Goal: Task Accomplishment & Management: Complete application form

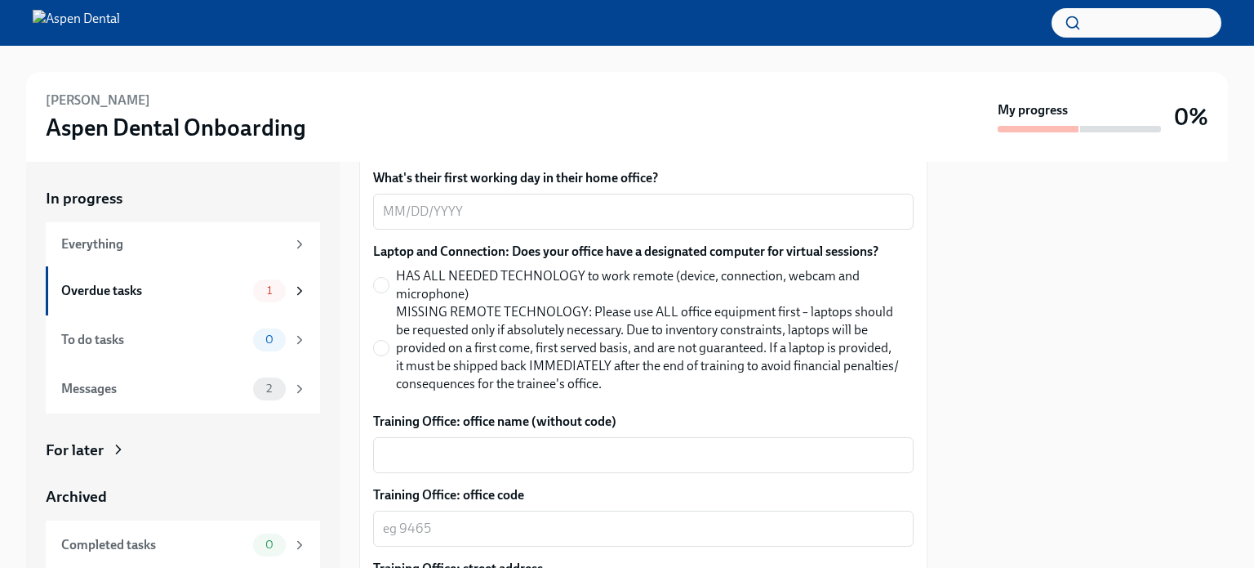
scroll to position [719, 0]
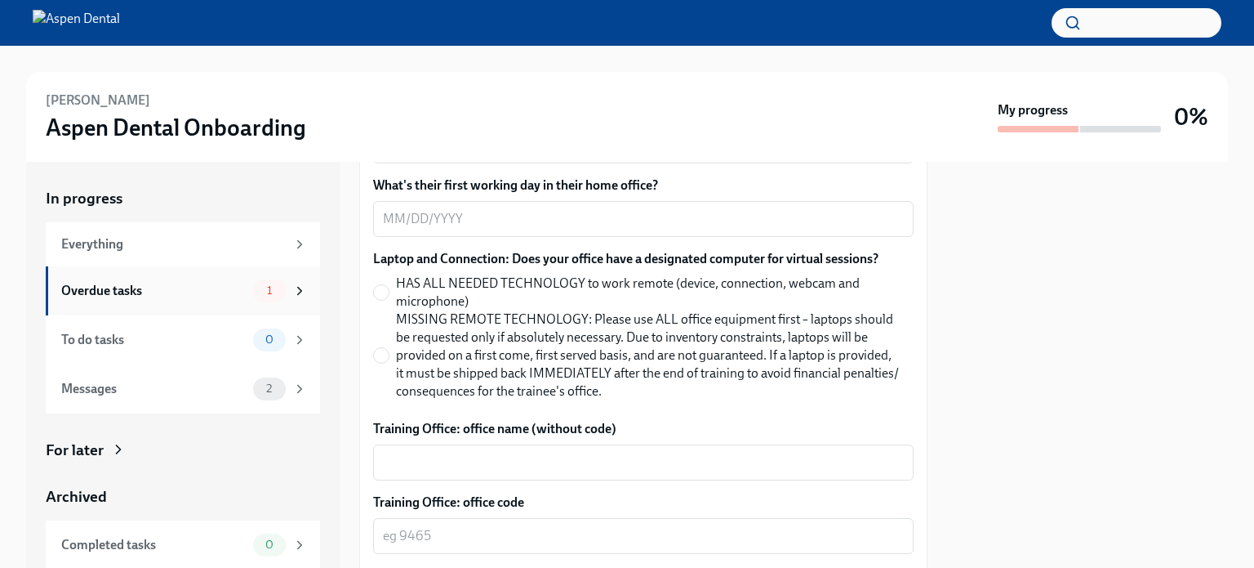
click at [292, 289] on icon at bounding box center [299, 290] width 15 height 15
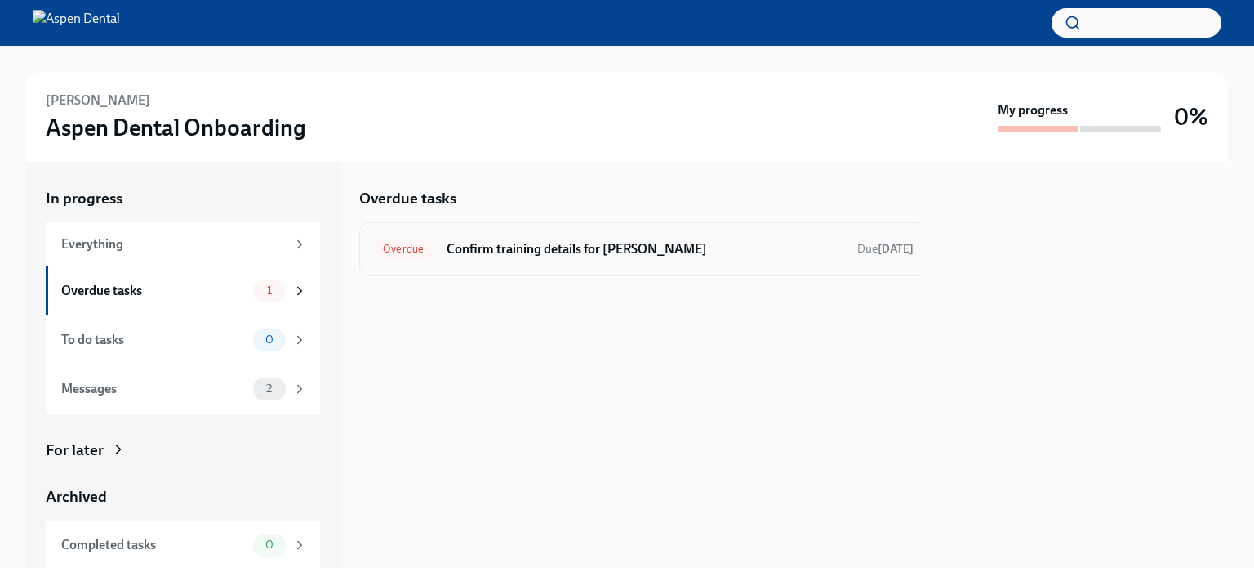
click at [400, 249] on span "Overdue" at bounding box center [403, 249] width 60 height 12
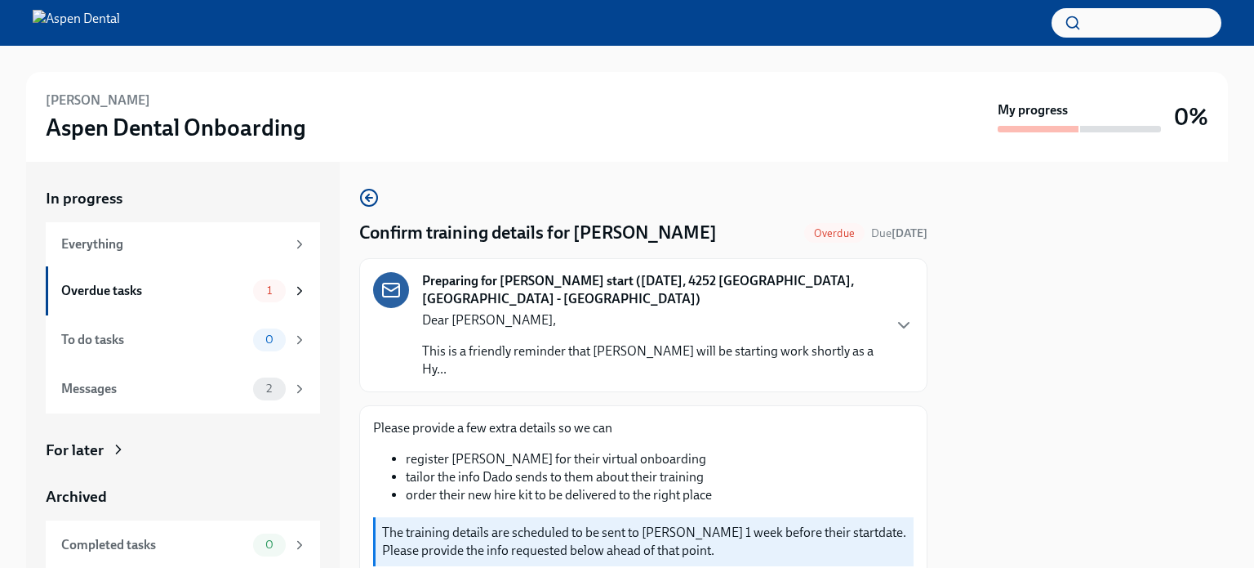
click at [969, 503] on div "[PERSON_NAME] Aspen Dental Onboarding My progress 0% In progress Everything Ove…" at bounding box center [627, 307] width 1254 height 522
drag, startPoint x: 1238, startPoint y: 316, endPoint x: 1243, endPoint y: 345, distance: 29.8
click at [969, 345] on div "[PERSON_NAME] Aspen Dental Onboarding My progress 0% In progress Everything Ove…" at bounding box center [627, 307] width 1254 height 522
drag, startPoint x: 1244, startPoint y: 366, endPoint x: 1254, endPoint y: 548, distance: 182.4
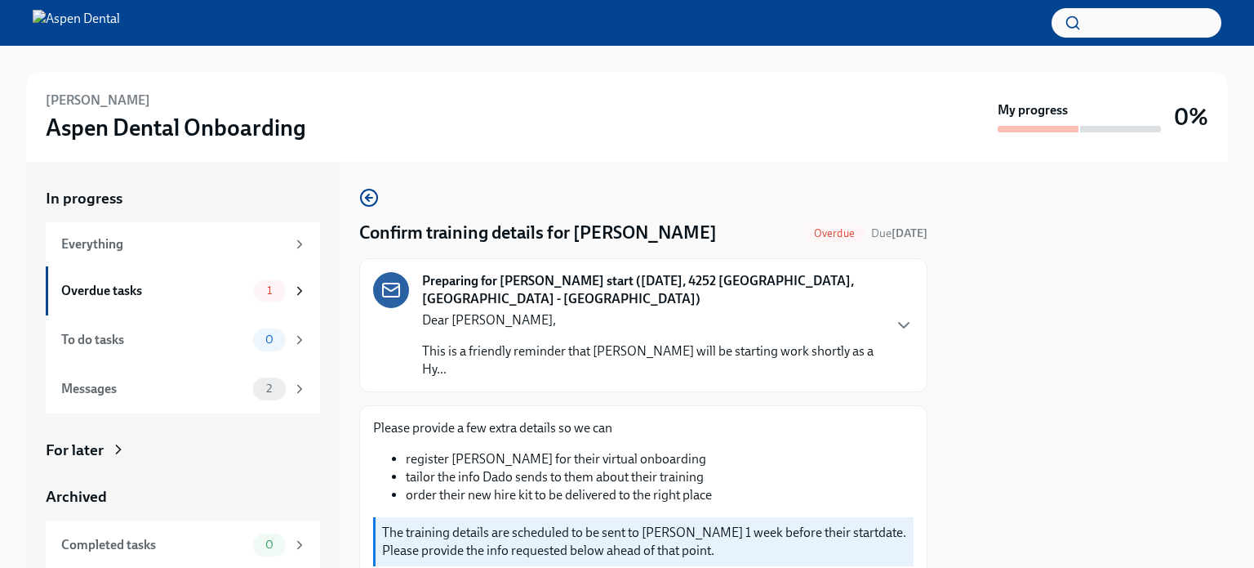
click at [969, 548] on div "[PERSON_NAME] Aspen Dental Onboarding My progress 0% In progress Everything Ove…" at bounding box center [627, 307] width 1254 height 522
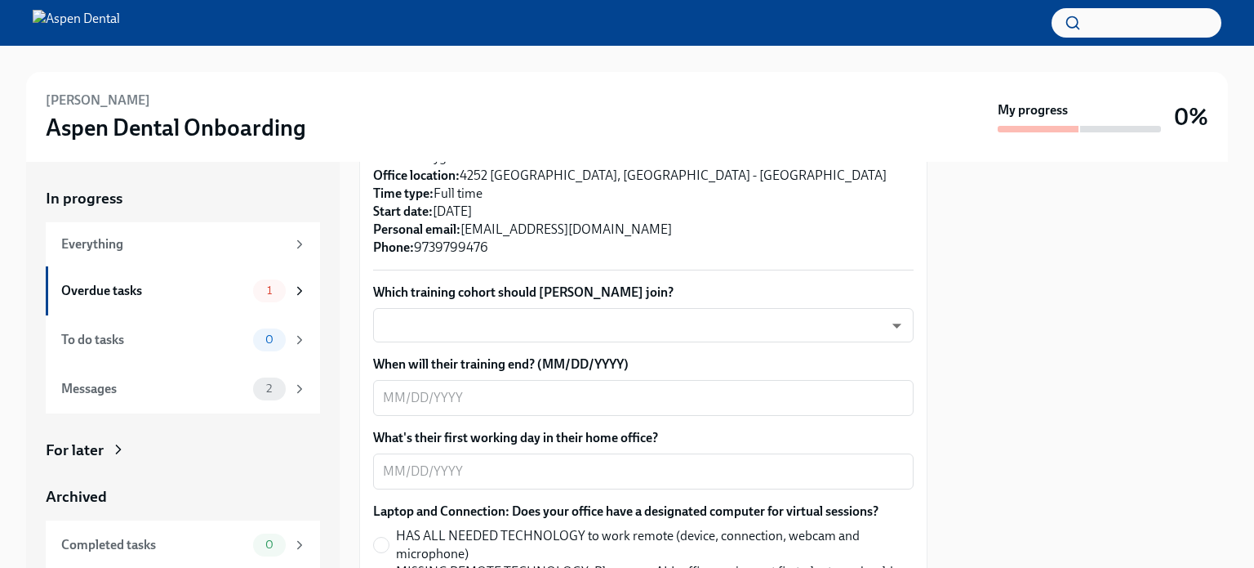
scroll to position [436, 0]
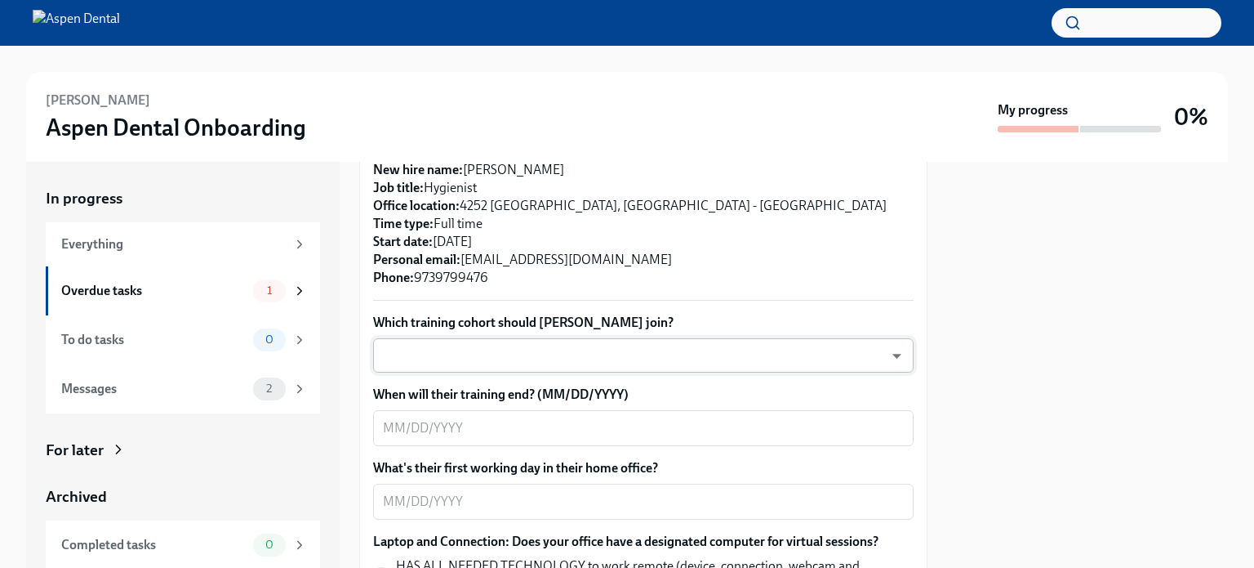
click at [885, 357] on body "[PERSON_NAME] Aspen Dental Onboarding My progress 0% In progress Everything Ove…" at bounding box center [627, 284] width 1254 height 568
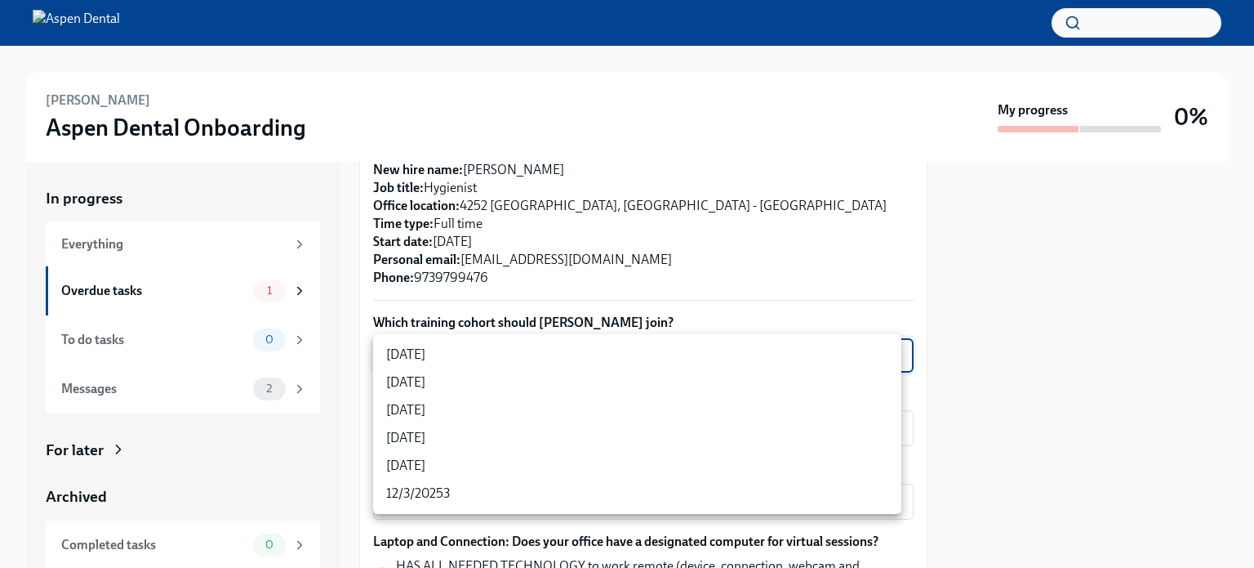
click at [443, 365] on li "[DATE]" at bounding box center [637, 355] width 528 height 28
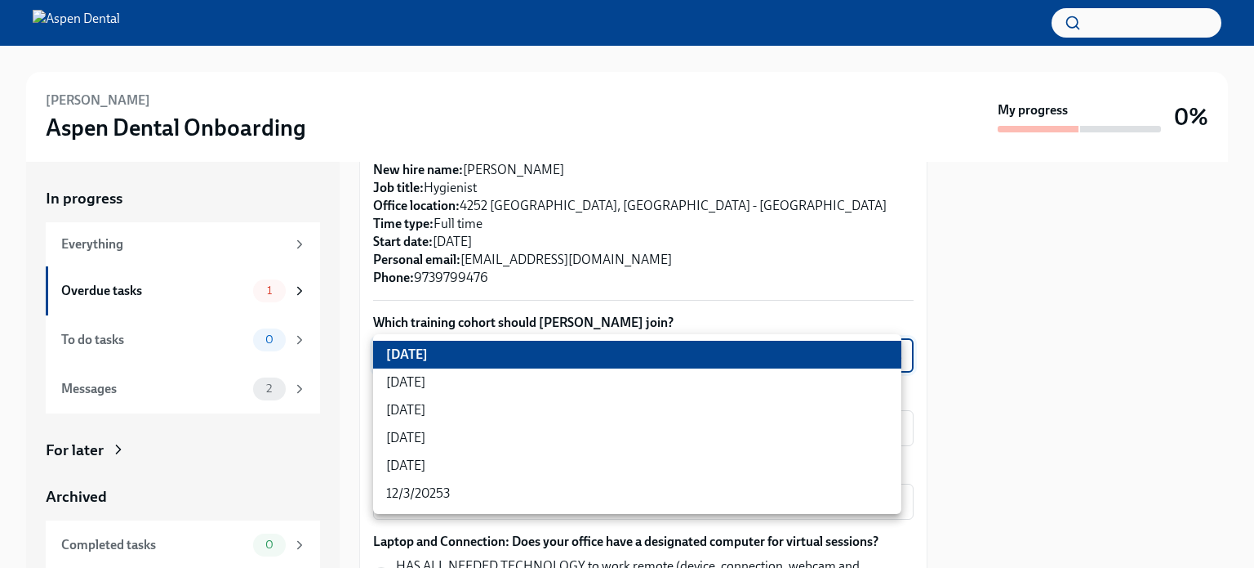
click at [885, 353] on body "[PERSON_NAME] Aspen Dental Onboarding My progress 0% In progress Everything Ove…" at bounding box center [627, 284] width 1254 height 568
click at [423, 380] on li "[DATE]" at bounding box center [637, 382] width 528 height 28
type input "3nUBSyPo1"
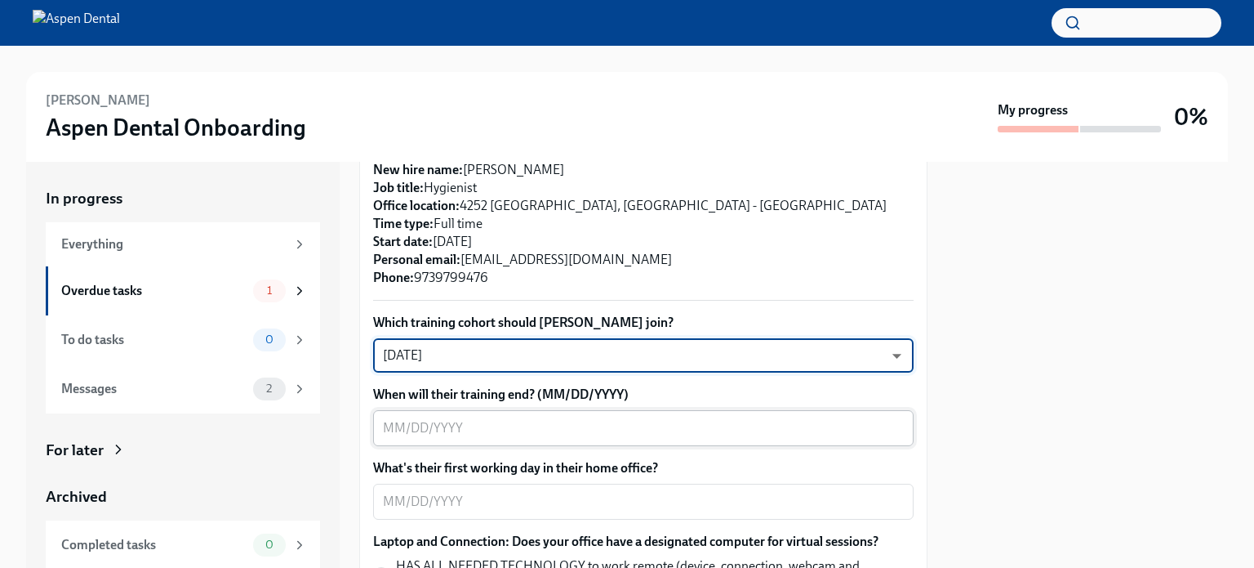
click at [692, 413] on div "x ​" at bounding box center [643, 428] width 541 height 36
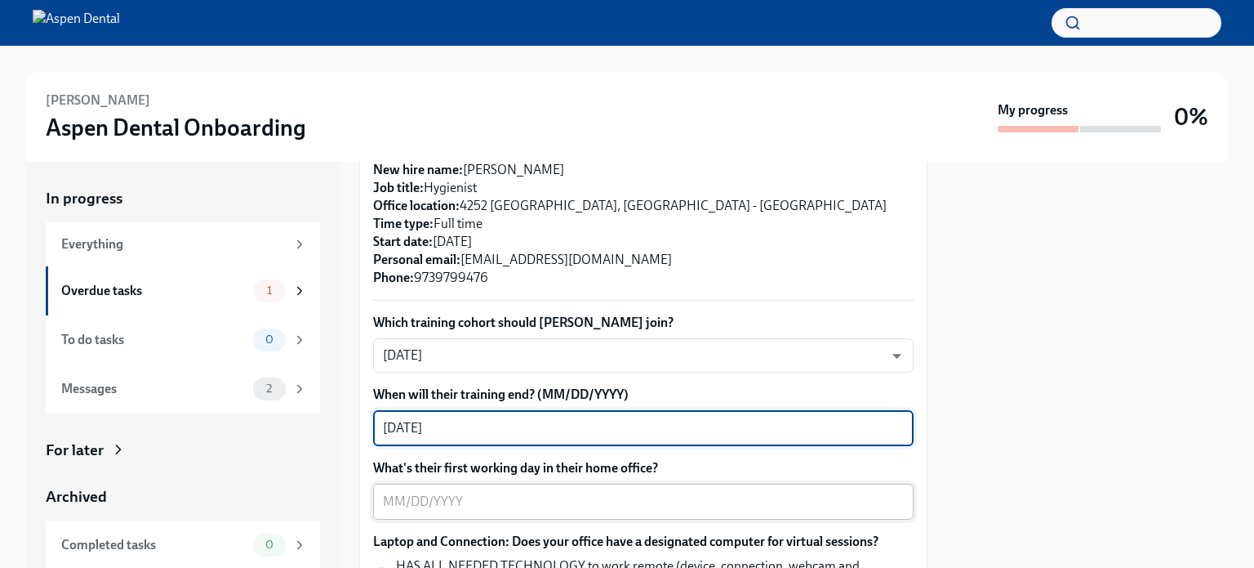
type textarea "[DATE]"
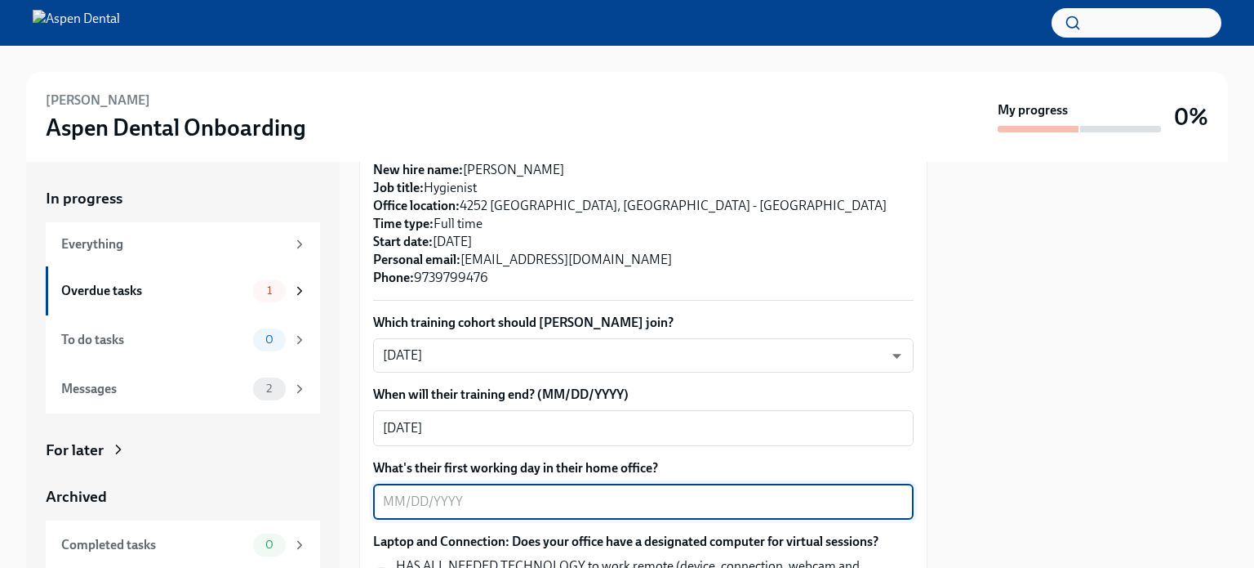
click at [488, 492] on textarea "What's their first working day in their home office?" at bounding box center [643, 502] width 521 height 20
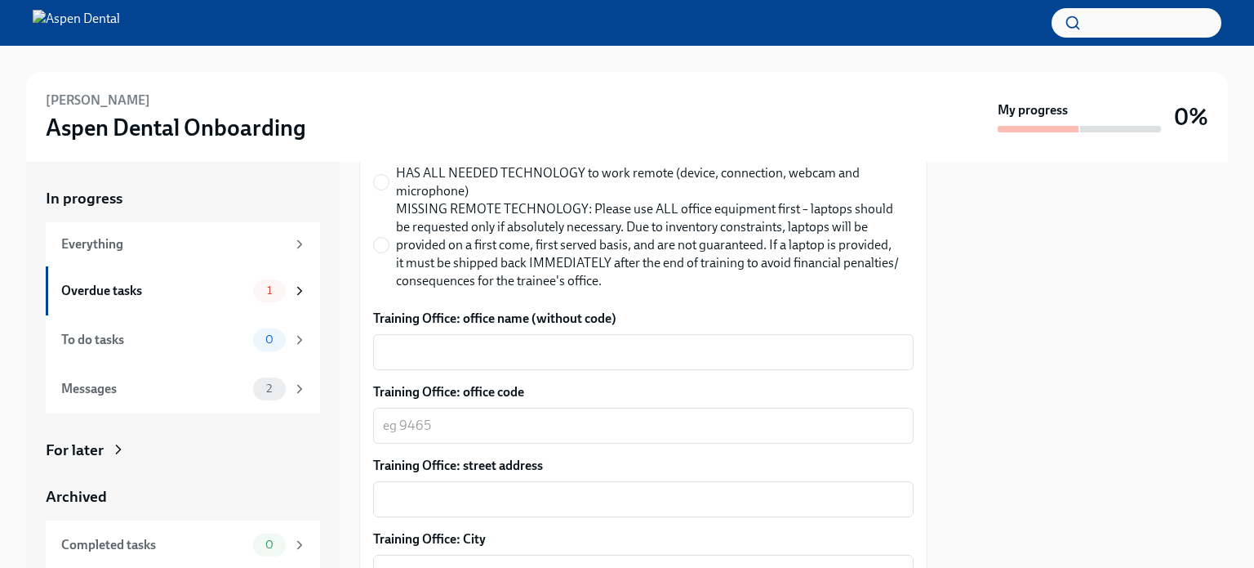
scroll to position [855, 0]
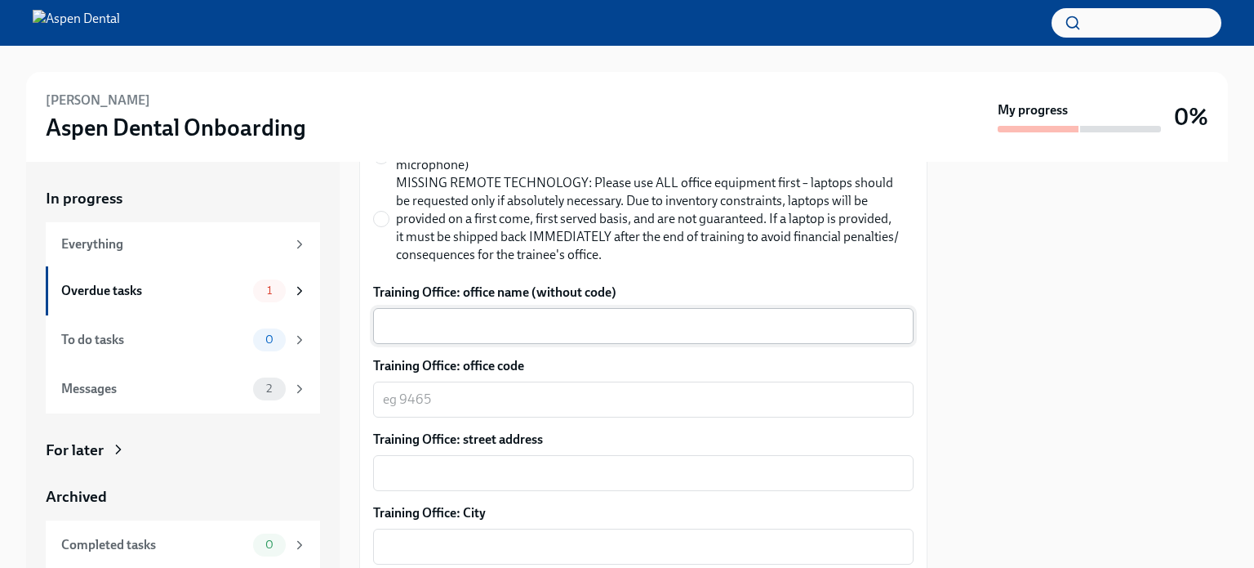
type textarea "[DATE]"
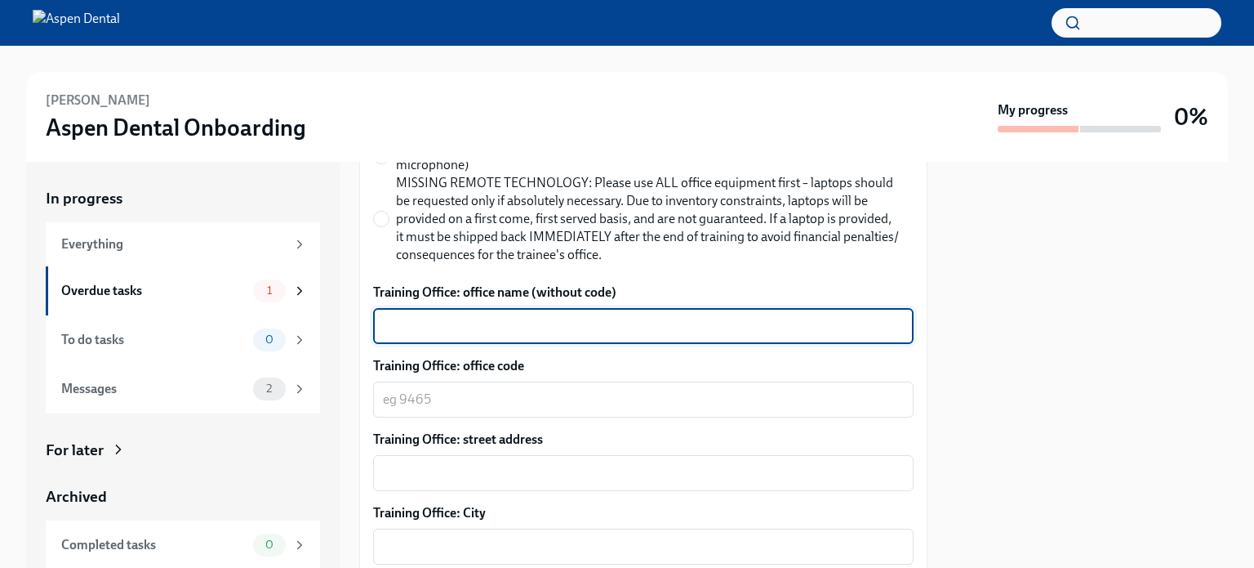
click at [593, 320] on textarea "Training Office: office name (without code)" at bounding box center [643, 326] width 521 height 20
type textarea "[GEOGRAPHIC_DATA]"
click at [576, 393] on textarea "Training Office: office code" at bounding box center [643, 400] width 521 height 20
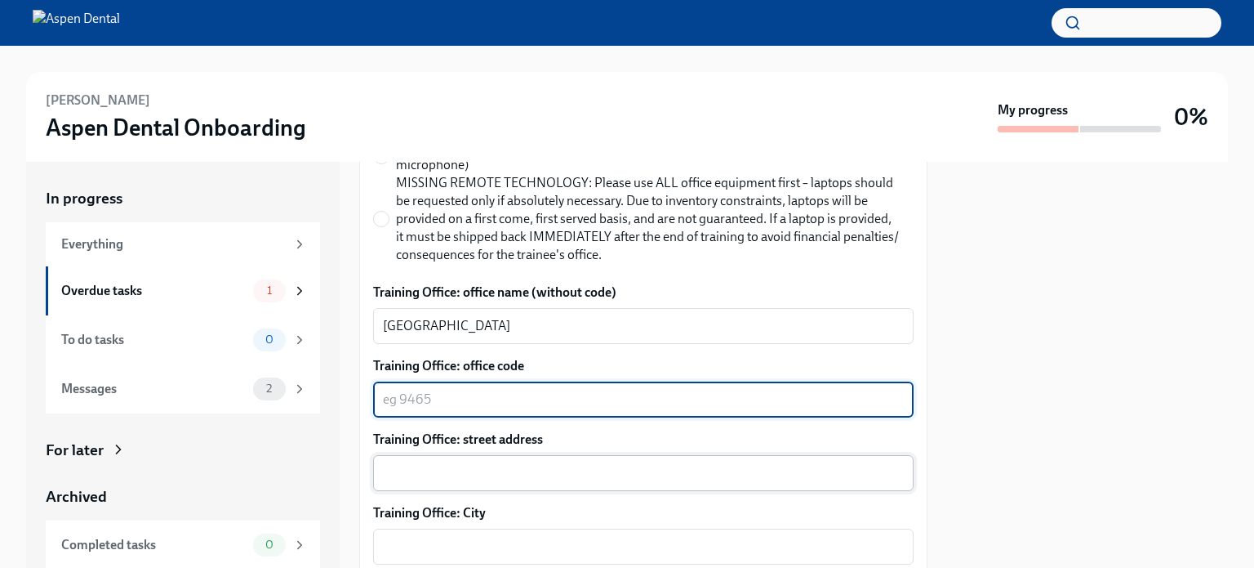
click at [490, 470] on textarea "Training Office: street address" at bounding box center [643, 473] width 521 height 20
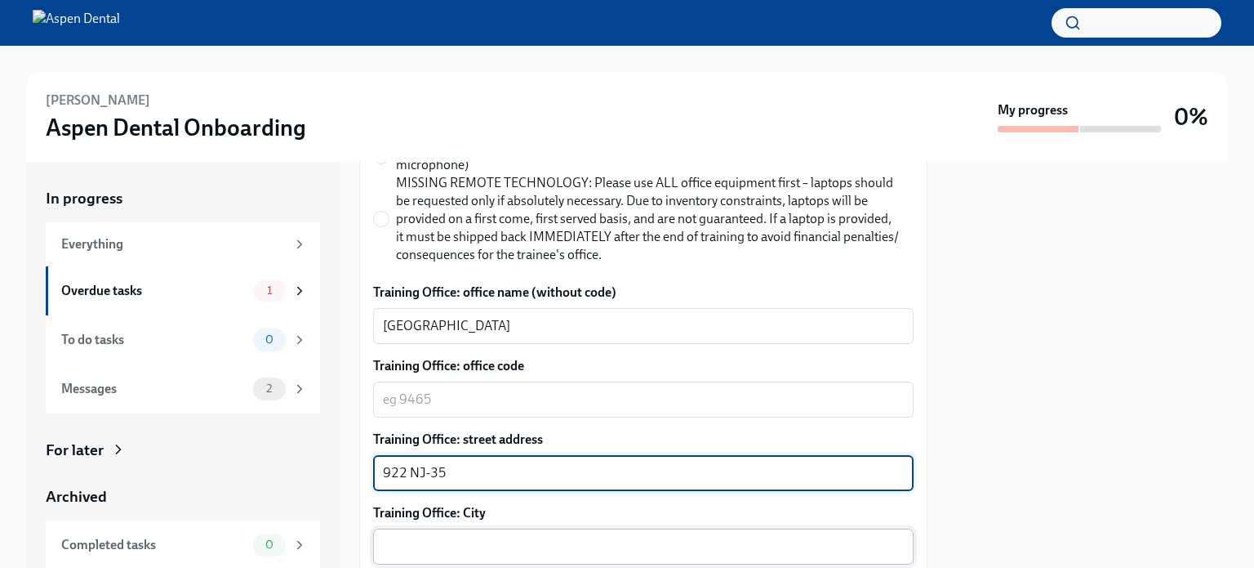
type textarea "922 NJ-35"
click at [519, 545] on textarea "Training Office: City" at bounding box center [643, 547] width 521 height 20
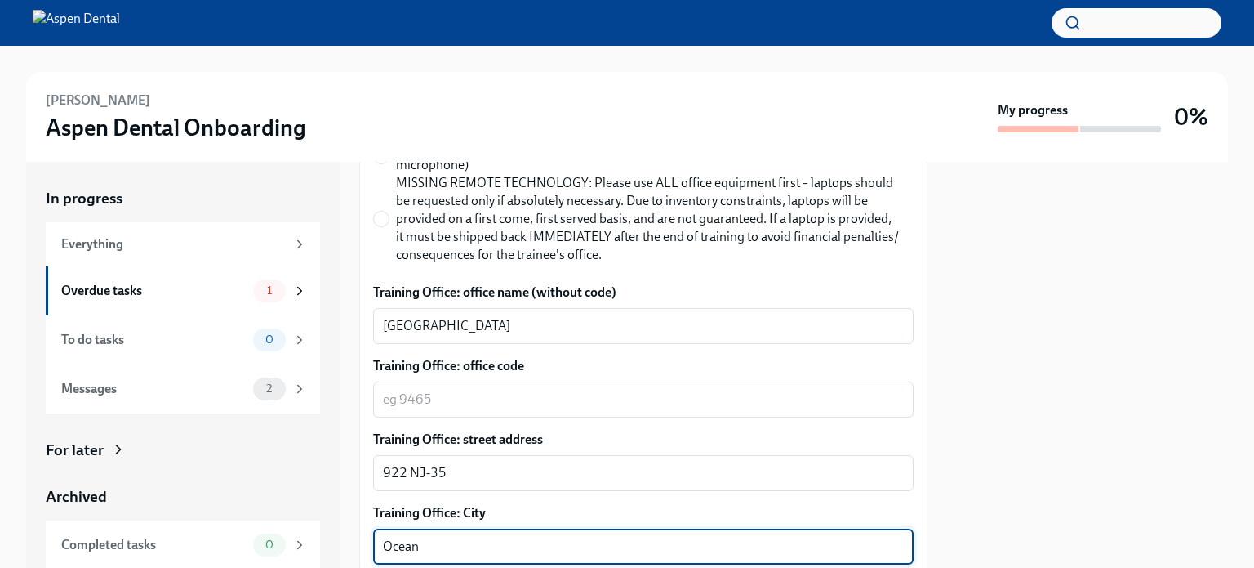
click at [519, 545] on textarea "Ocean" at bounding box center [643, 547] width 521 height 20
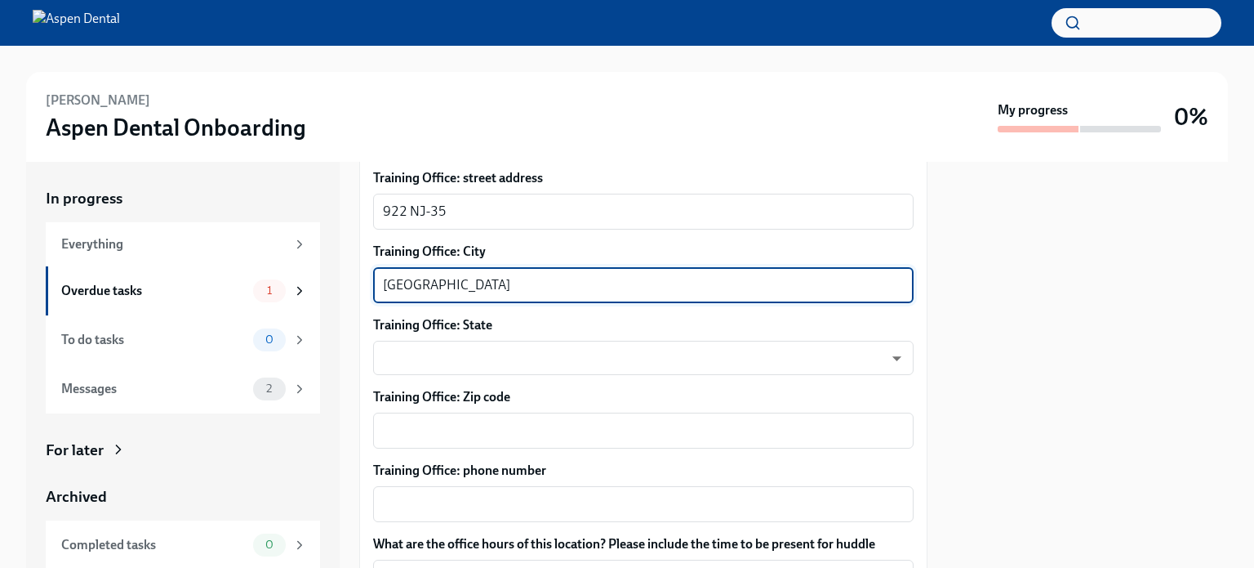
scroll to position [1182, 0]
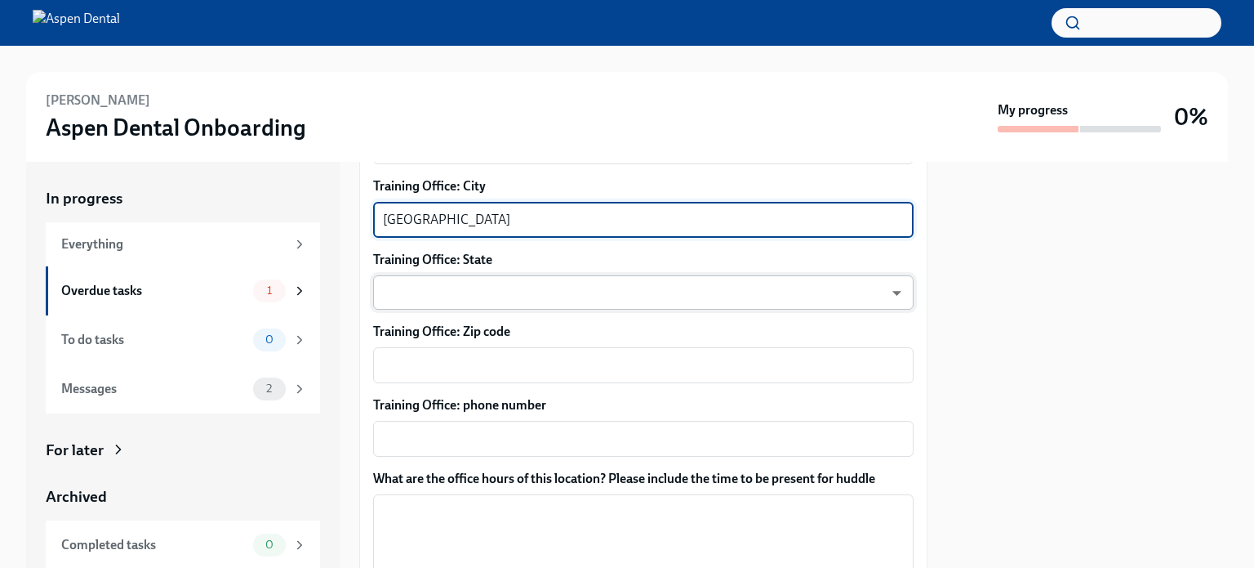
type textarea "[GEOGRAPHIC_DATA]"
click at [882, 295] on body "[PERSON_NAME] Aspen Dental Onboarding My progress 0% In progress Everything Ove…" at bounding box center [627, 284] width 1254 height 568
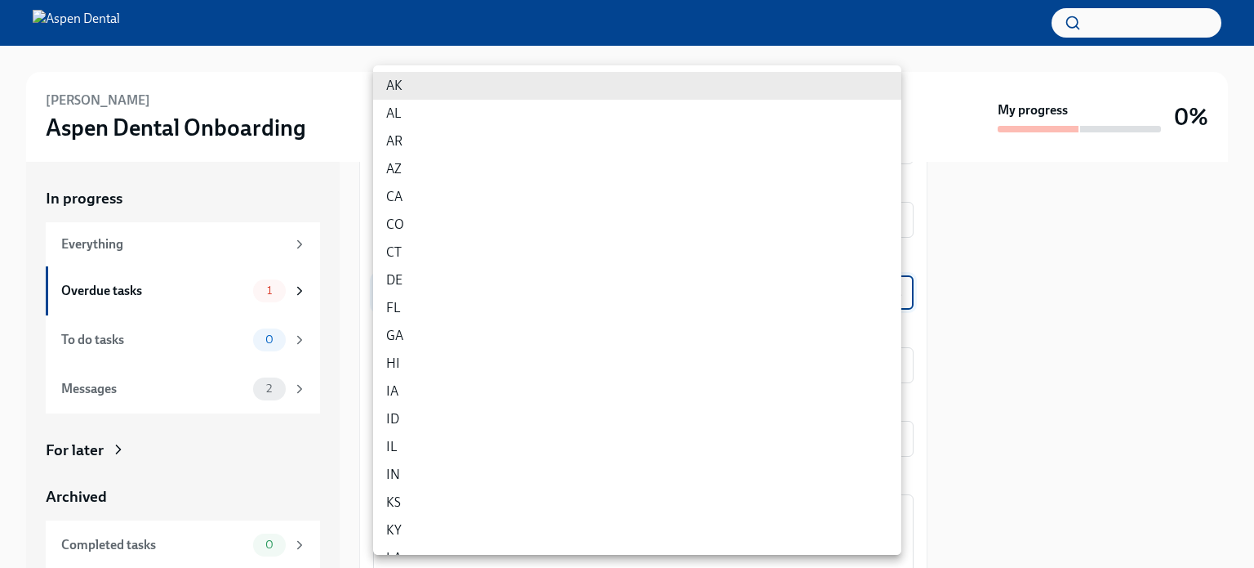
scroll to position [428, 0]
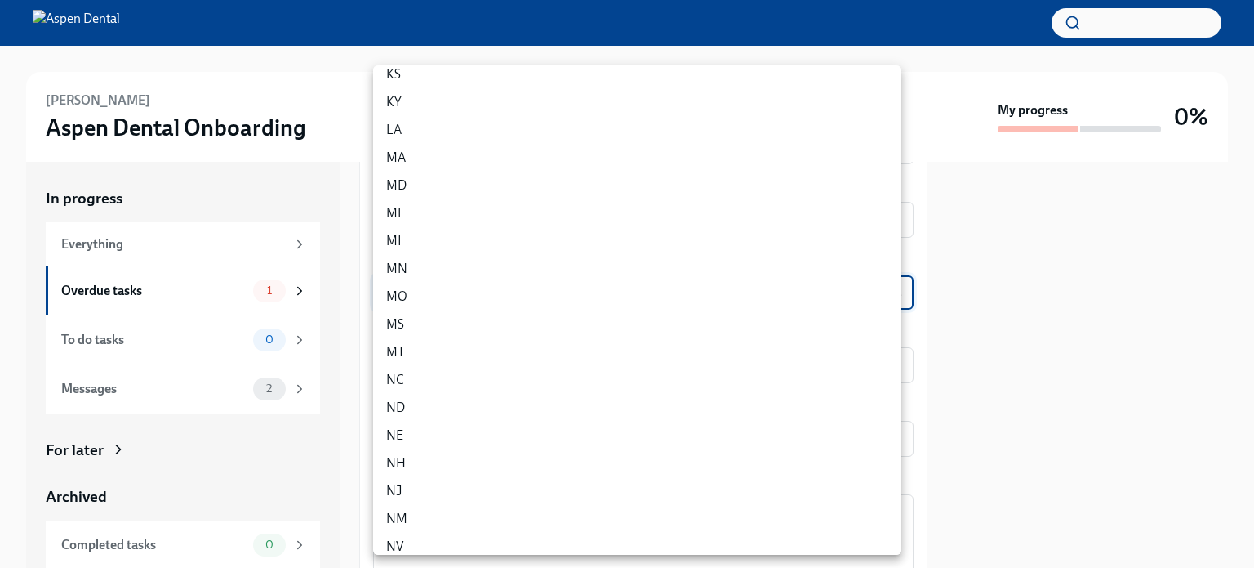
click at [414, 483] on li "NJ" at bounding box center [637, 491] width 528 height 28
type input "hGT0hvnfI"
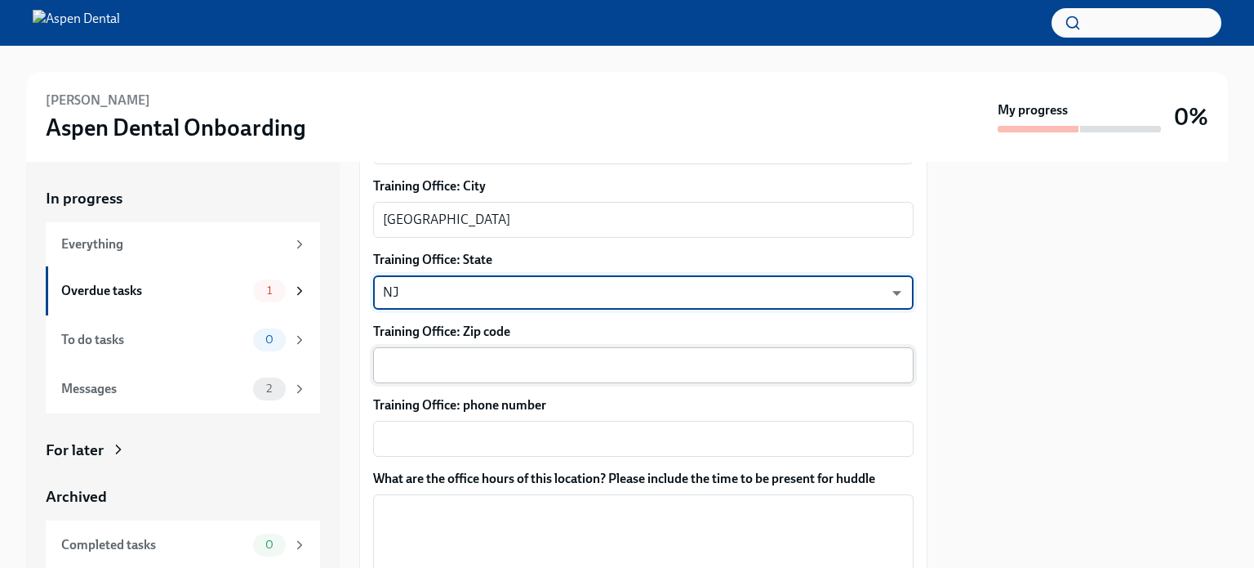
click at [558, 365] on textarea "Training Office: Zip code" at bounding box center [643, 365] width 521 height 20
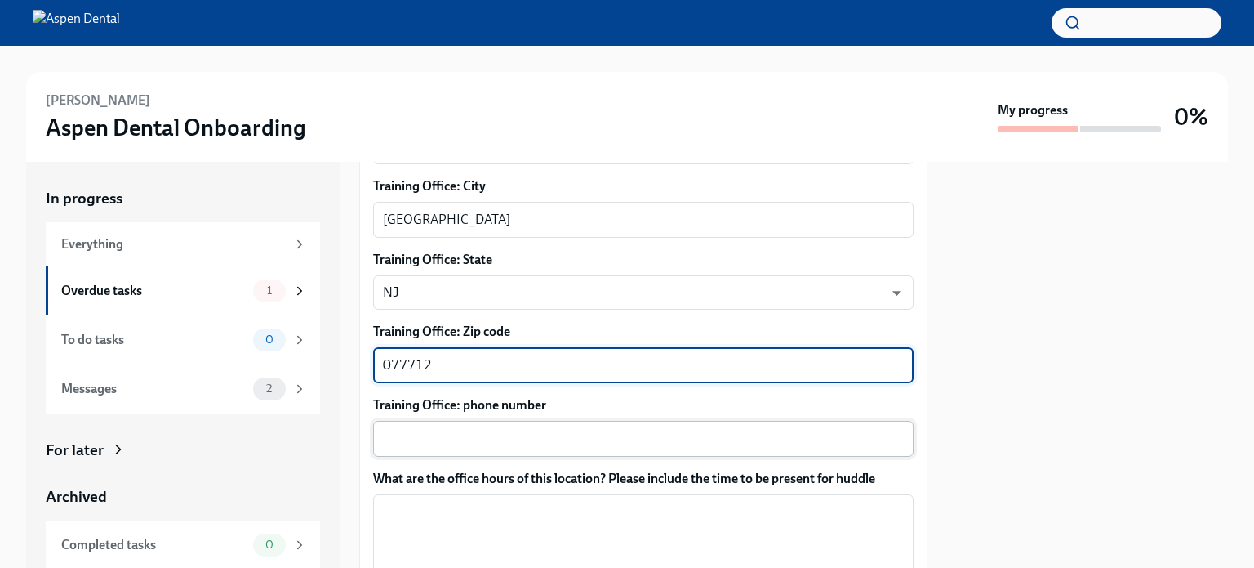
type textarea "077712"
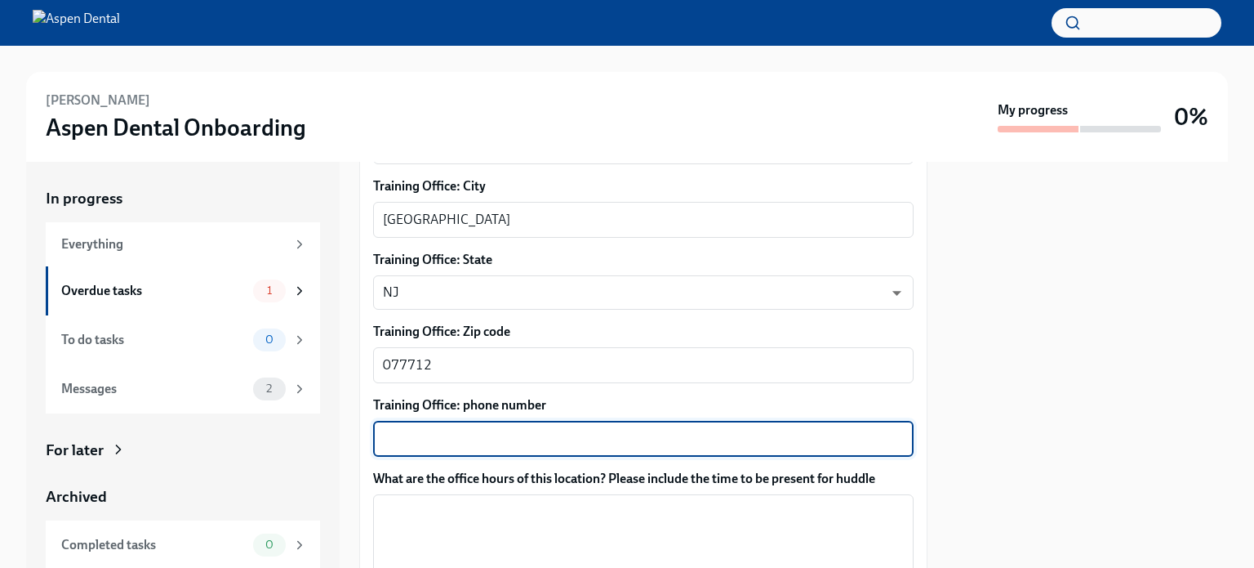
click at [510, 443] on textarea "Training Office: phone number" at bounding box center [643, 439] width 521 height 20
type textarea "[PHONE_NUMBER]"
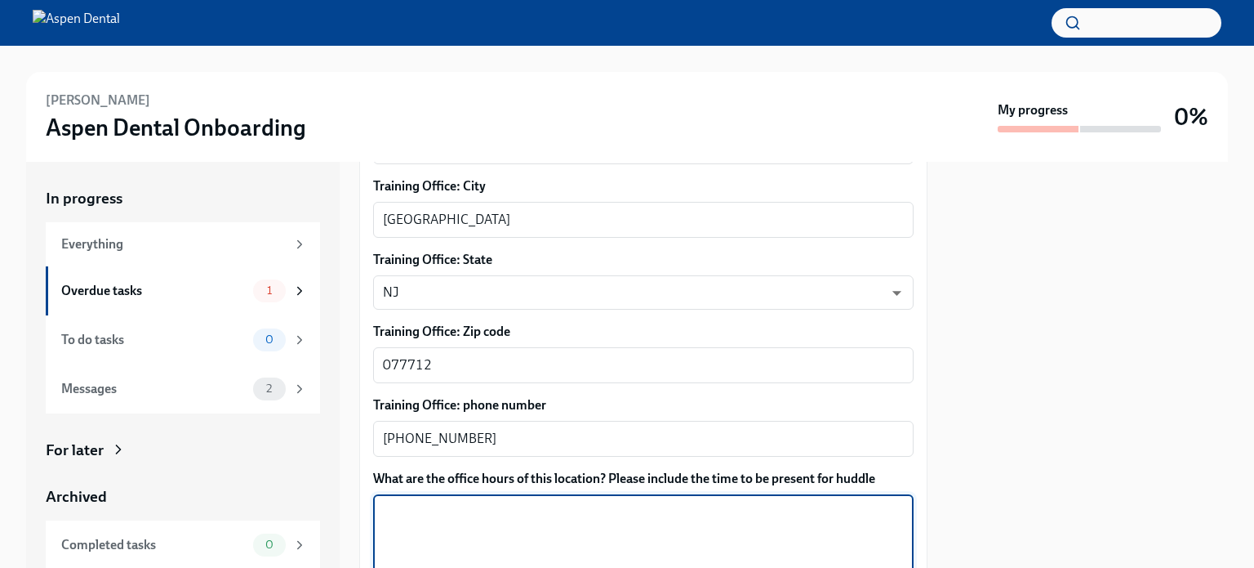
click at [420, 510] on textarea "What are the office hours of this location? Please include the time to be prese…" at bounding box center [643, 541] width 521 height 78
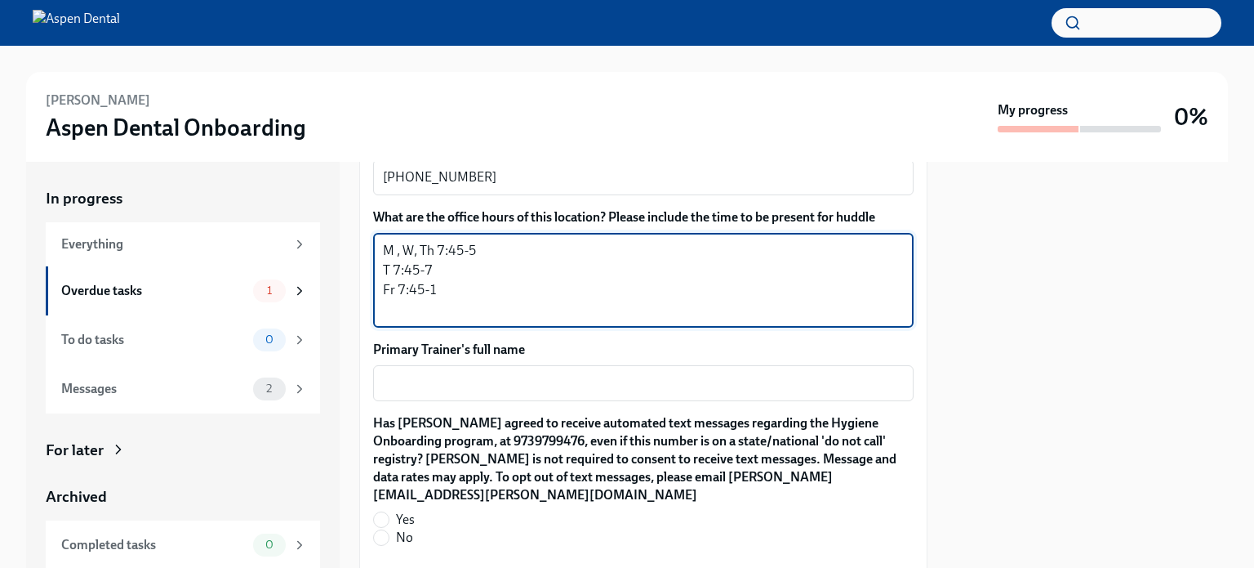
scroll to position [1424, 0]
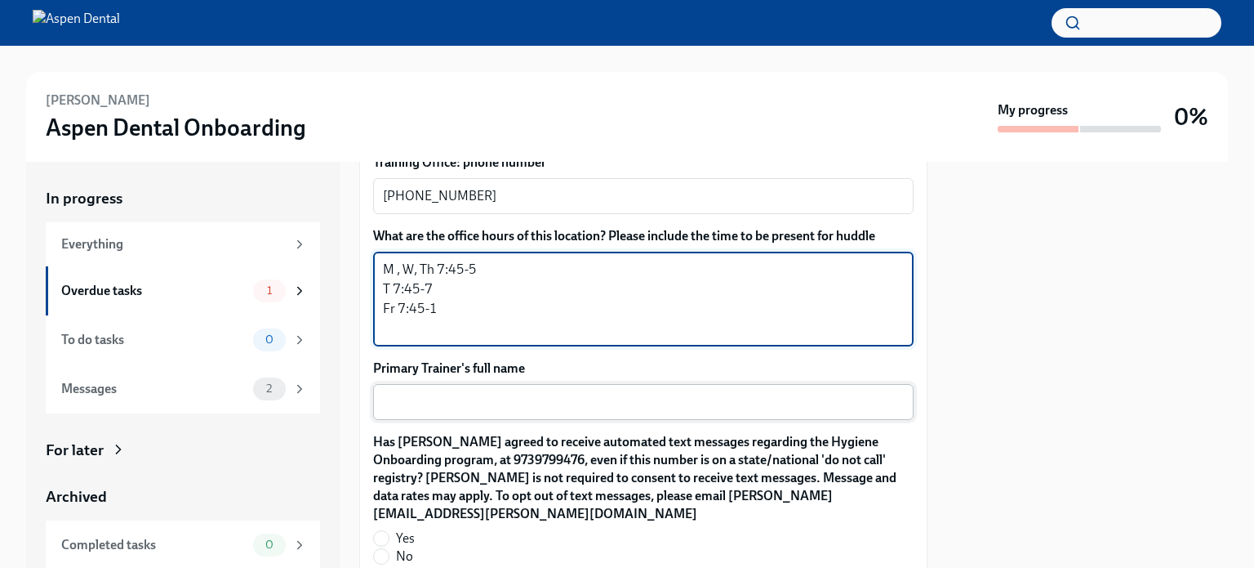
type textarea "M , W, Th 7:45-5 T 7:45-7 Fr 7:45-1"
click at [478, 392] on textarea "Primary Trainer's full name" at bounding box center [643, 402] width 521 height 20
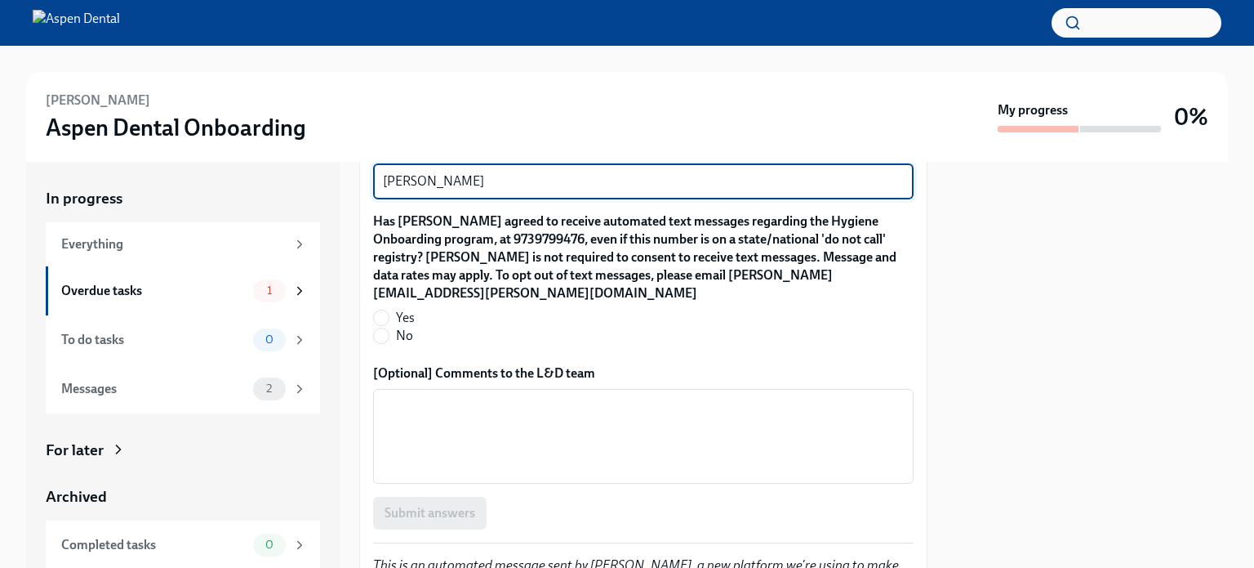
scroll to position [1653, 0]
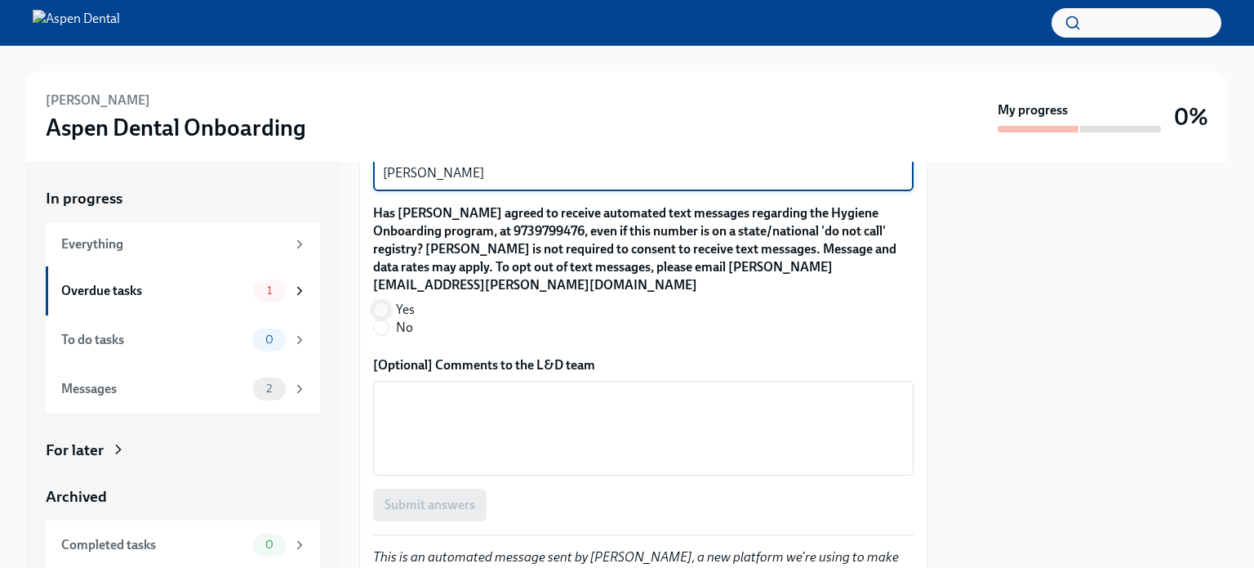
type textarea "[PERSON_NAME]"
click at [380, 302] on input "Yes" at bounding box center [381, 309] width 15 height 15
radio input "true"
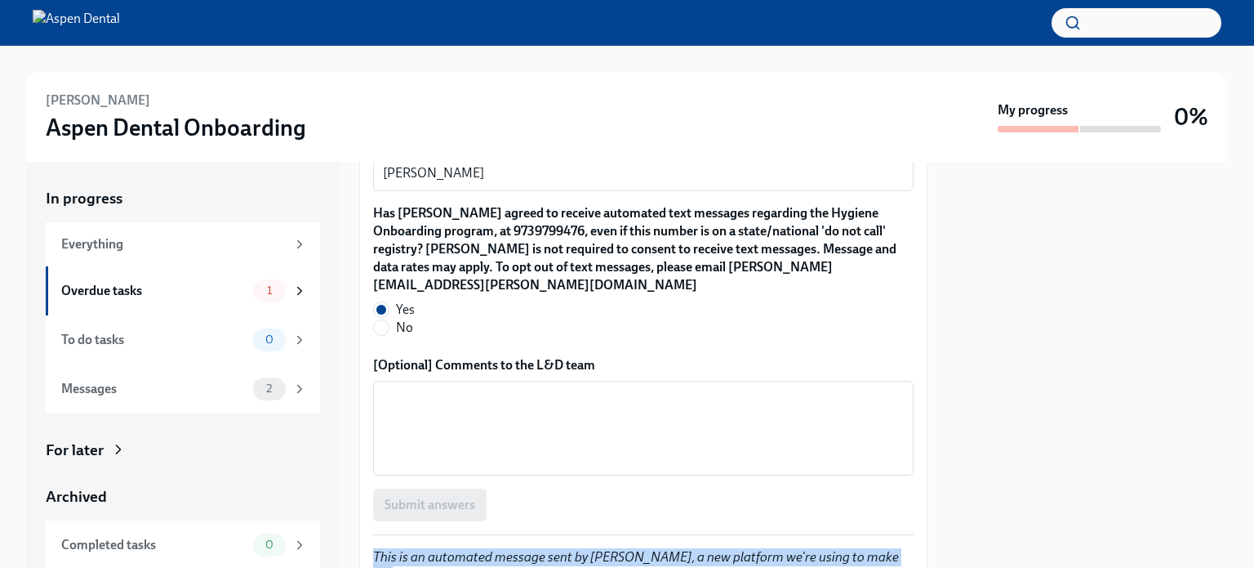
drag, startPoint x: 928, startPoint y: 501, endPoint x: 923, endPoint y: 535, distance: 34.7
click at [923, 535] on div "In progress Everything Overdue tasks 1 To do tasks 0 Messages 2 For later Archi…" at bounding box center [627, 365] width 1202 height 406
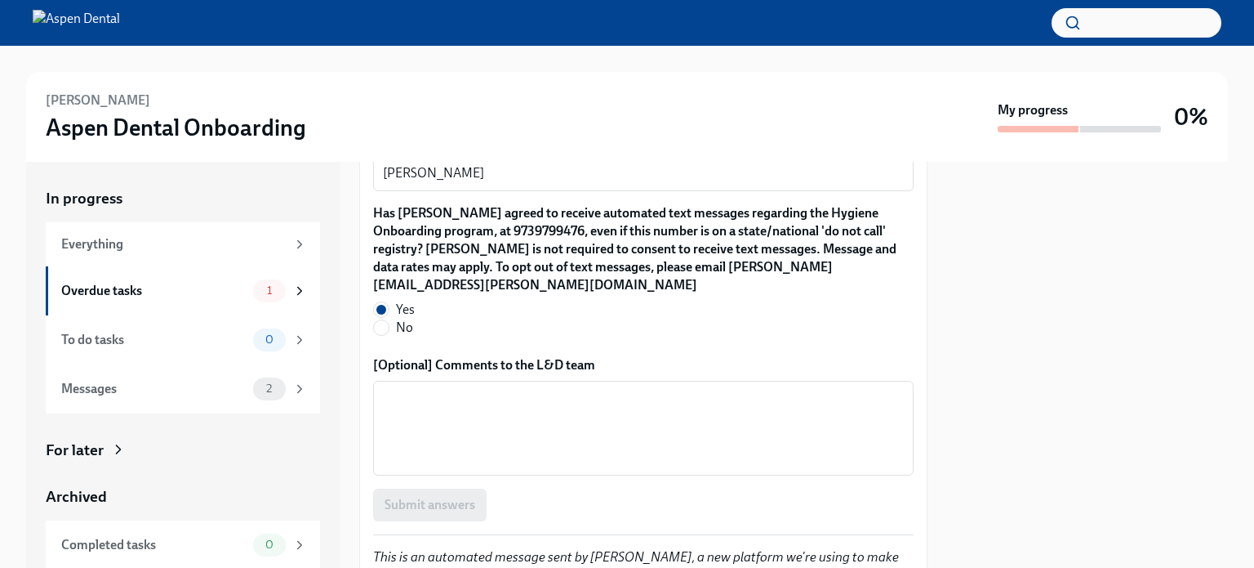
click at [969, 65] on div "[PERSON_NAME] Aspen Dental Onboarding My progress 0% In progress Everything Ove…" at bounding box center [627, 307] width 1254 height 522
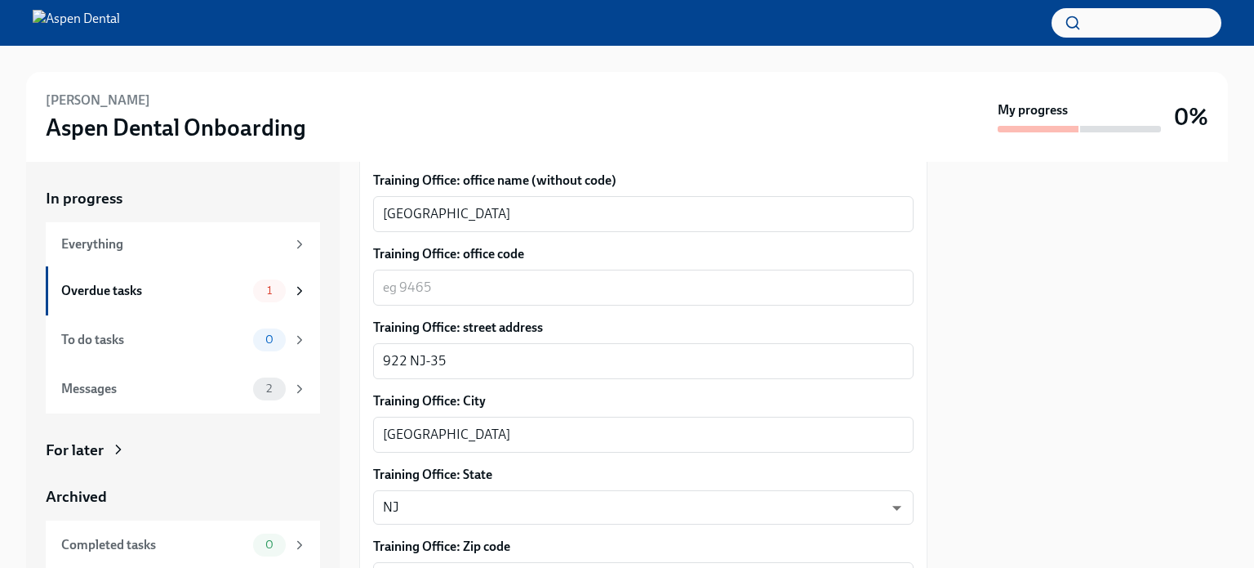
scroll to position [890, 0]
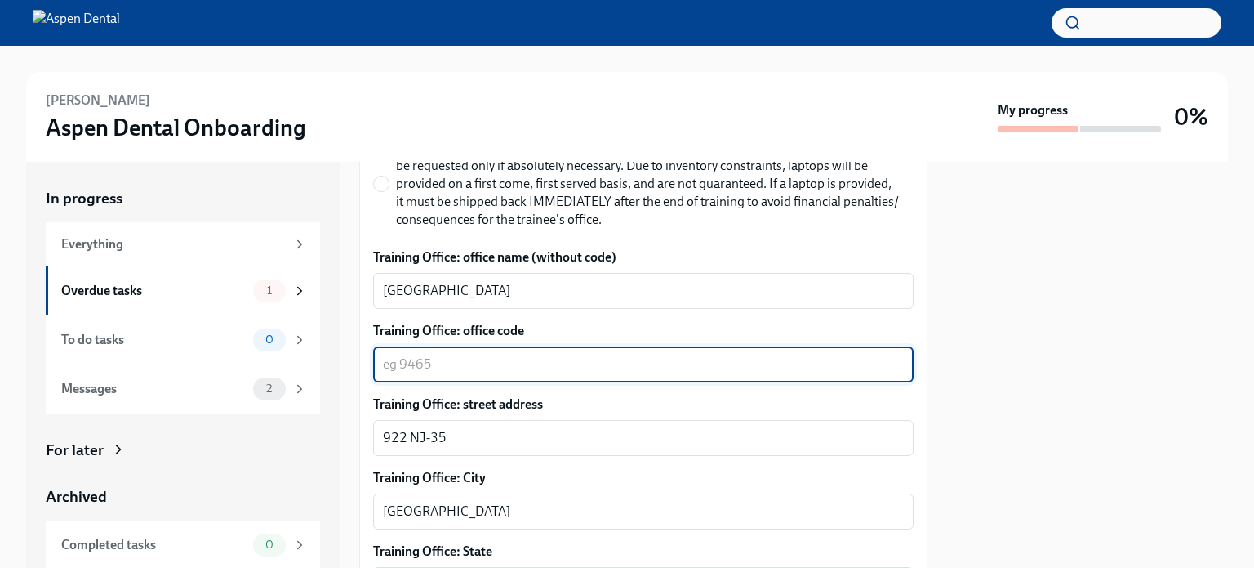
click at [443, 359] on textarea "Training Office: office code" at bounding box center [643, 364] width 521 height 20
